Goal: Transaction & Acquisition: Subscribe to service/newsletter

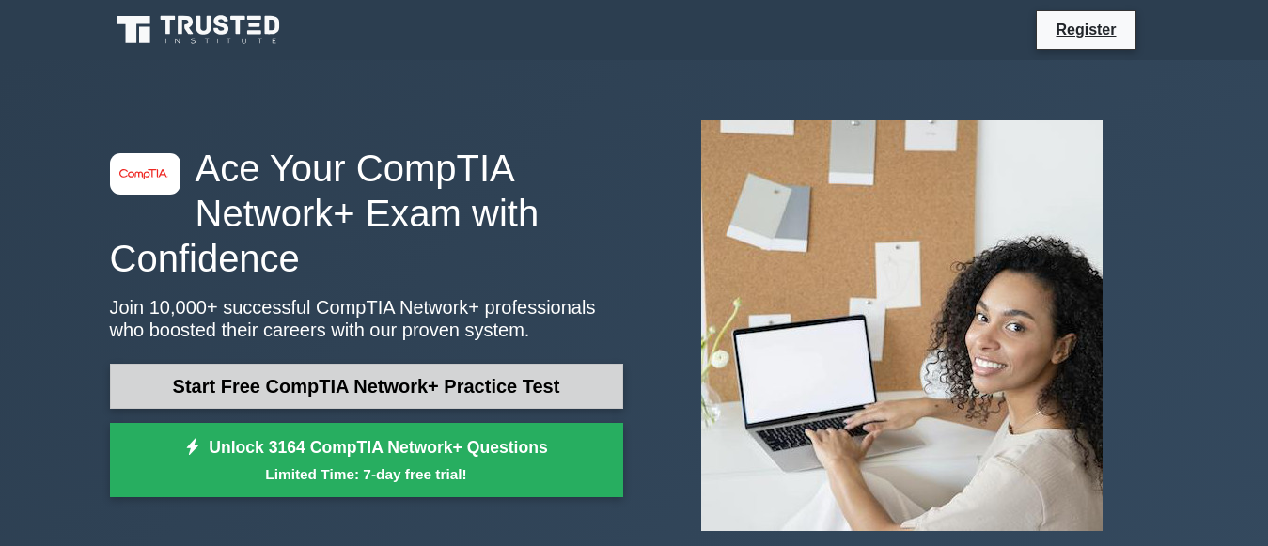
click at [529, 392] on link "Start Free CompTIA Network+ Practice Test" at bounding box center [366, 386] width 513 height 45
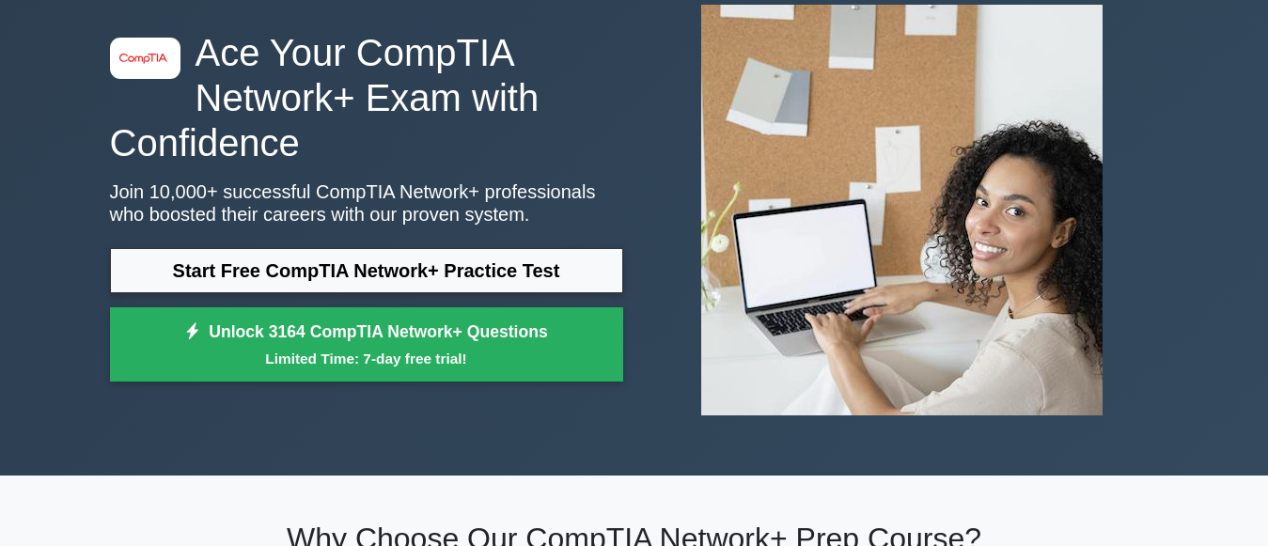
scroll to position [117, 0]
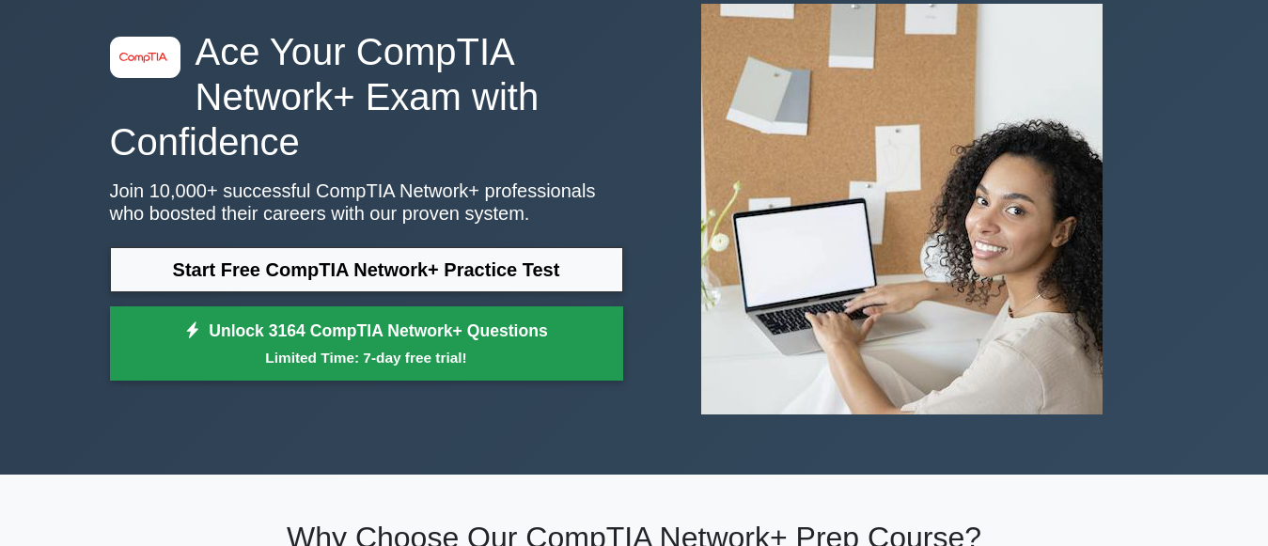
click at [459, 341] on link "Unlock 3164 CompTIA Network+ Questions Limited Time: 7-day free trial!" at bounding box center [366, 344] width 513 height 75
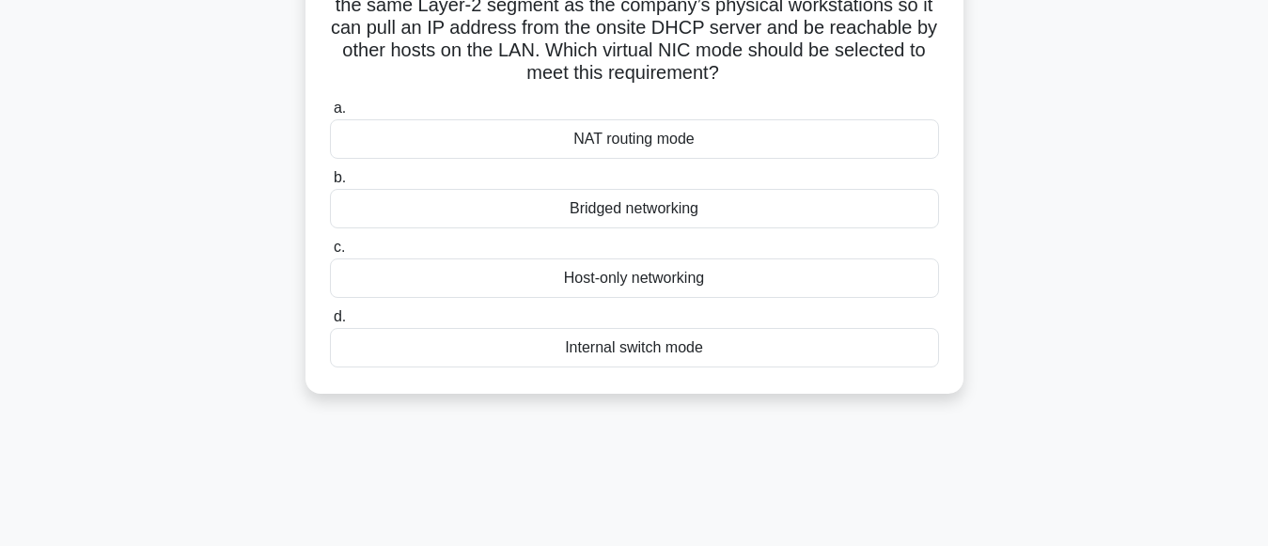
scroll to position [150, 0]
